Goal: Task Accomplishment & Management: Complete application form

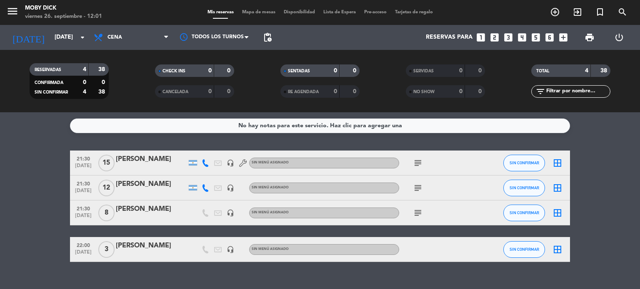
click at [417, 216] on icon "subject" at bounding box center [418, 213] width 10 height 10
click at [417, 196] on div "subject" at bounding box center [436, 188] width 75 height 25
click at [417, 185] on icon "subject" at bounding box center [418, 188] width 10 height 10
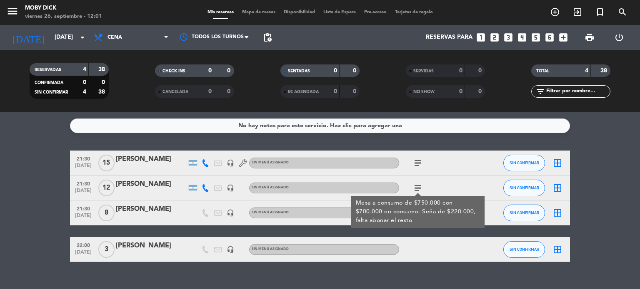
click at [417, 161] on icon "subject" at bounding box center [418, 163] width 10 height 10
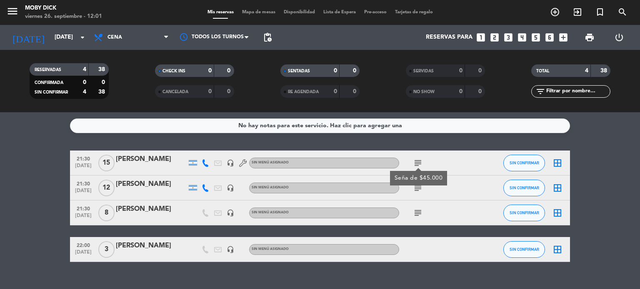
drag, startPoint x: 448, startPoint y: 157, endPoint x: 128, endPoint y: 89, distance: 327.1
click at [128, 89] on ng-component "menu Moby [PERSON_NAME][DATE] 26. septiembre - 12:01 Mis reservas Mapa de mesas…" at bounding box center [320, 144] width 640 height 289
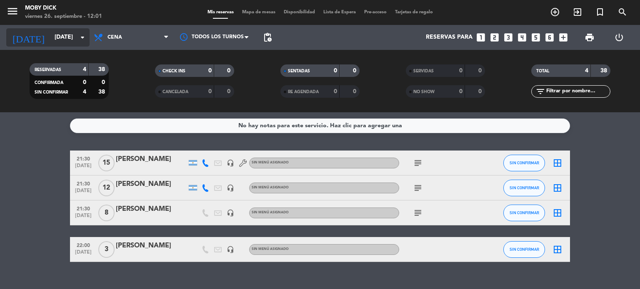
click at [69, 38] on input "[DATE]" at bounding box center [89, 37] width 79 height 15
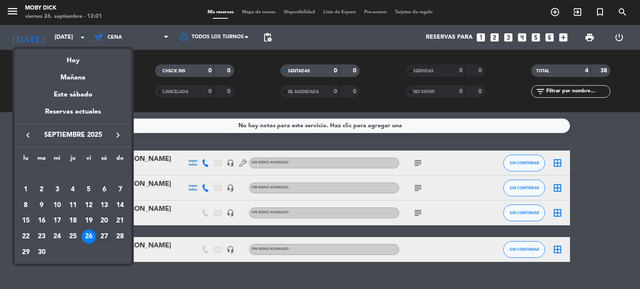
click at [104, 236] on div "27" at bounding box center [104, 237] width 14 height 14
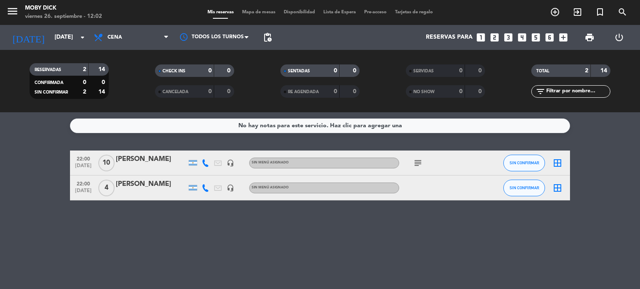
click at [420, 160] on icon "subject" at bounding box center [418, 163] width 10 height 10
click at [75, 30] on div "[DATE] [DATE] arrow_drop_down" at bounding box center [47, 37] width 83 height 18
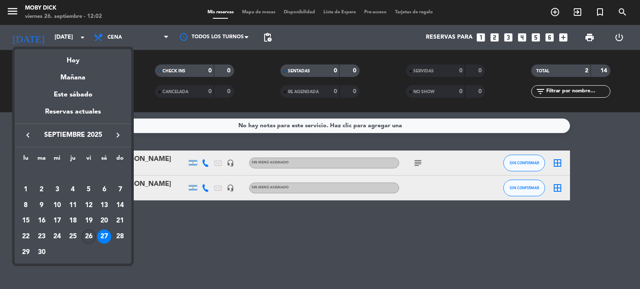
click at [88, 233] on div "26" at bounding box center [89, 237] width 14 height 14
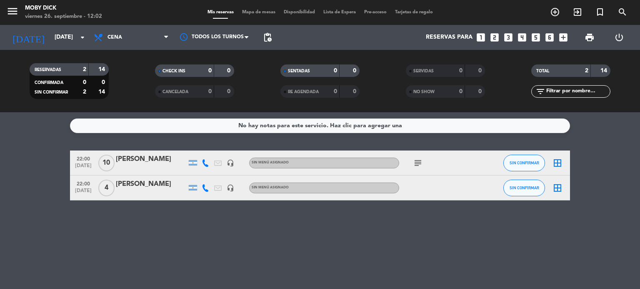
type input "[DATE]"
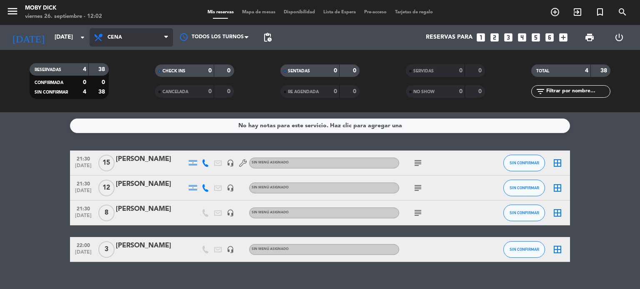
click at [125, 40] on span "Cena" at bounding box center [131, 37] width 83 height 18
click at [127, 73] on div "menu Moby [PERSON_NAME][DATE] 26. septiembre - 12:02 Mis reservas Mapa de mesas…" at bounding box center [320, 56] width 640 height 112
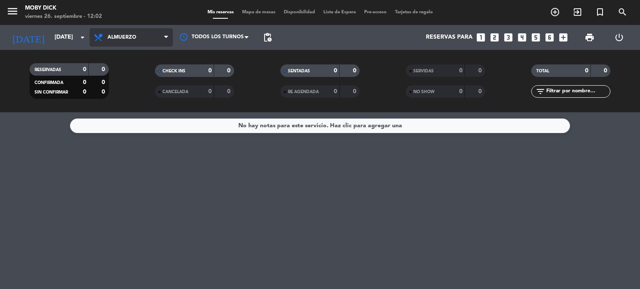
click at [146, 37] on span "Almuerzo" at bounding box center [131, 37] width 83 height 18
click at [126, 93] on div "menu Moby [PERSON_NAME][DATE] 26. septiembre - 12:02 Mis reservas Mapa de mesas…" at bounding box center [320, 56] width 640 height 112
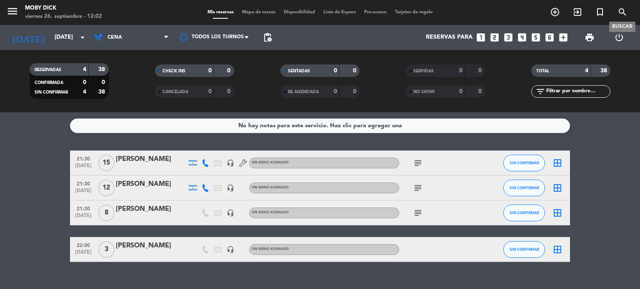
click at [626, 9] on icon "search" at bounding box center [622, 12] width 10 height 10
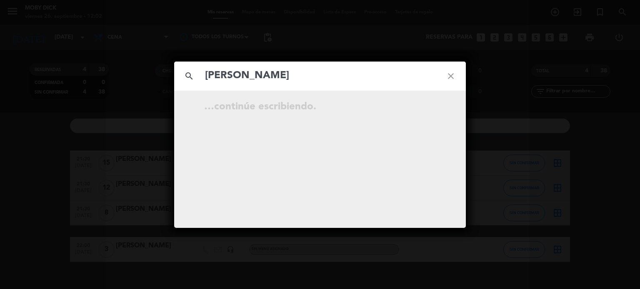
type input "[PERSON_NAME]"
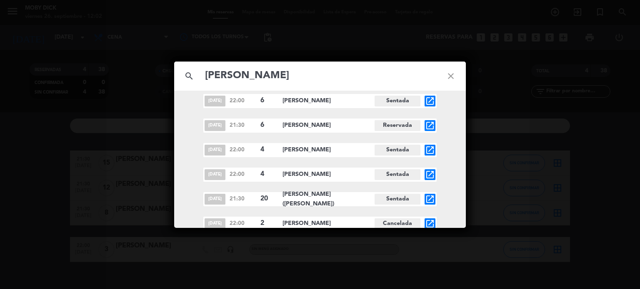
scroll to position [300, 0]
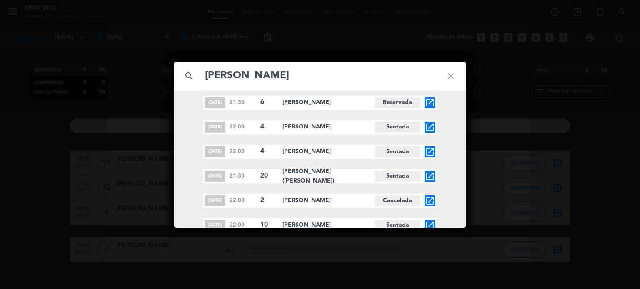
click at [452, 73] on icon "close" at bounding box center [451, 76] width 30 height 30
click at [449, 77] on icon "close" at bounding box center [451, 76] width 30 height 30
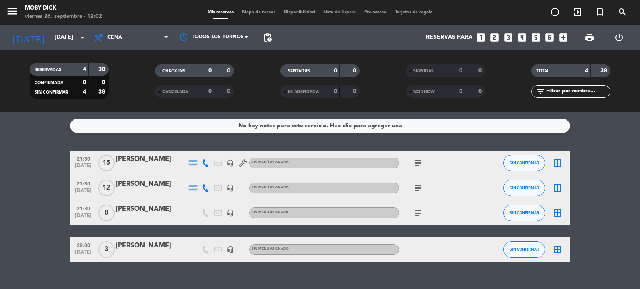
click at [449, 77] on div "SERVIDAS 0 0" at bounding box center [445, 71] width 79 height 12
click at [503, 128] on div "No hay notas para este servicio. Haz clic para agregar una" at bounding box center [320, 126] width 500 height 15
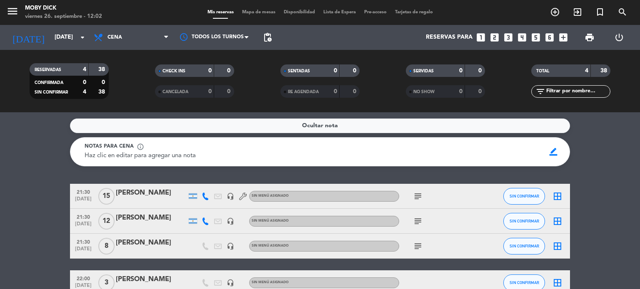
click at [581, 206] on bookings-row "21:30 [DATE] [PERSON_NAME] headset_mic Sin menú asignado subject SIN CONFIRMAR …" at bounding box center [320, 240] width 640 height 112
click at [558, 40] on icon "add_box" at bounding box center [563, 37] width 11 height 11
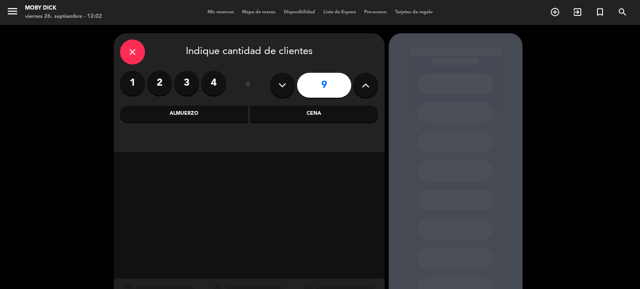
click at [359, 80] on button at bounding box center [365, 85] width 25 height 25
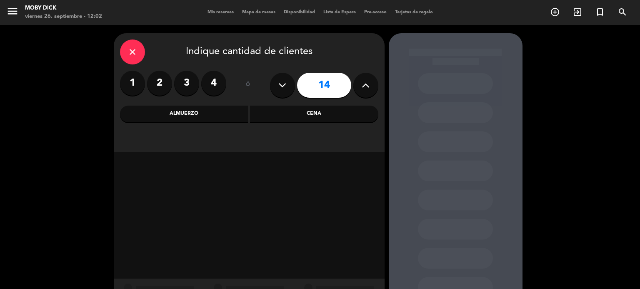
click at [359, 80] on button at bounding box center [365, 85] width 25 height 25
type input "15"
click at [324, 111] on div "Cena" at bounding box center [314, 114] width 128 height 17
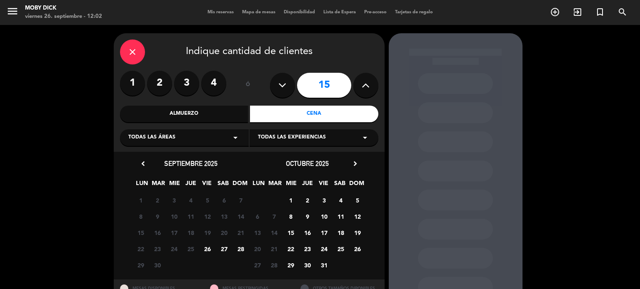
click at [209, 252] on span "26" at bounding box center [207, 249] width 14 height 14
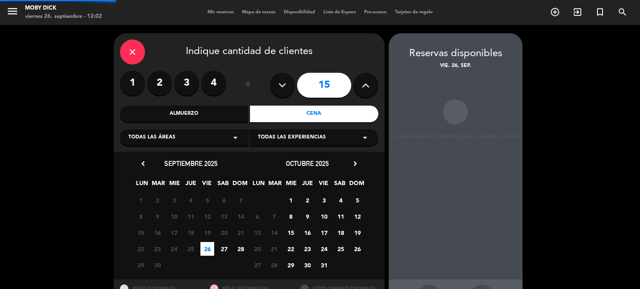
scroll to position [33, 0]
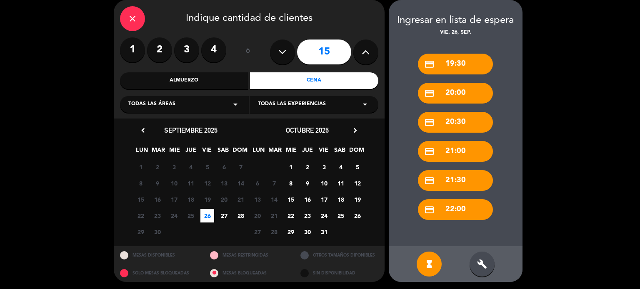
click at [458, 183] on div "credit_card 21:30" at bounding box center [455, 180] width 75 height 21
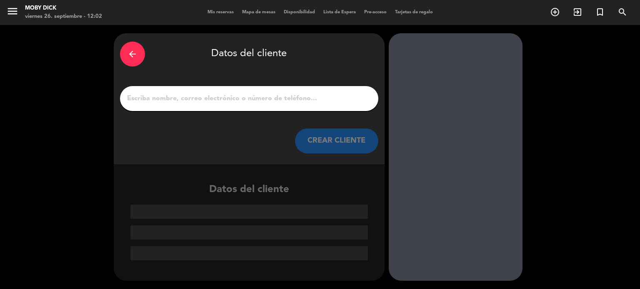
click at [132, 49] on icon "arrow_back" at bounding box center [132, 54] width 10 height 10
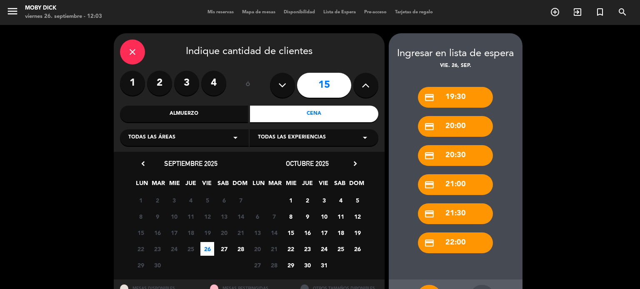
click at [580, 145] on div "close Indique cantidad de clientes 1 2 3 4 ó 15 Almuerzo Cena Todas las áreas a…" at bounding box center [320, 174] width 640 height 299
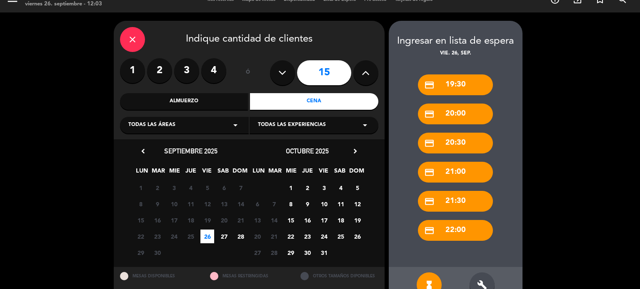
click at [483, 278] on div "build" at bounding box center [481, 285] width 25 height 25
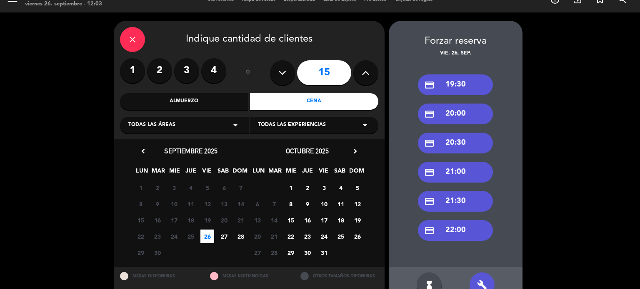
click at [452, 201] on div "credit_card 21:30" at bounding box center [455, 201] width 75 height 21
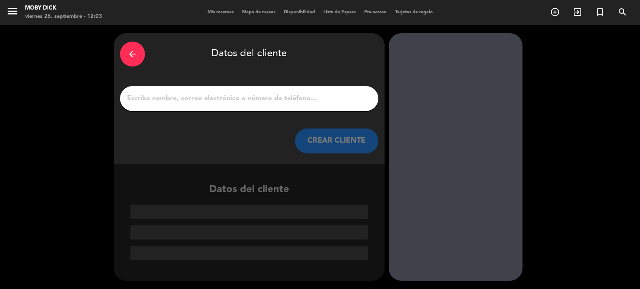
click at [275, 97] on input "1" at bounding box center [249, 99] width 246 height 12
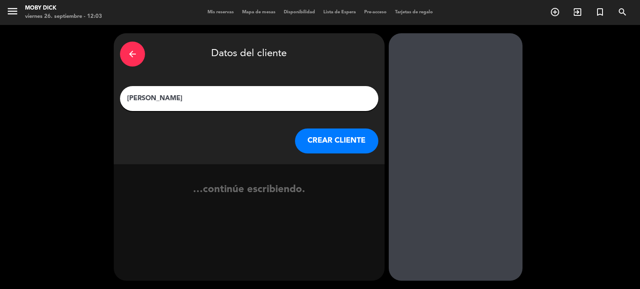
type input "[PERSON_NAME]"
